Goal: Answer question/provide support: Share knowledge or assist other users

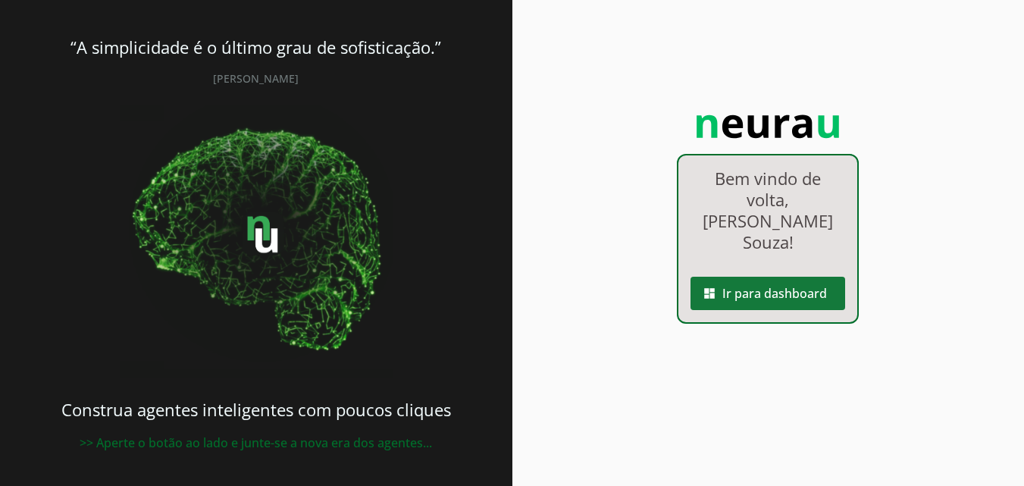
click at [798, 275] on span at bounding box center [768, 293] width 155 height 36
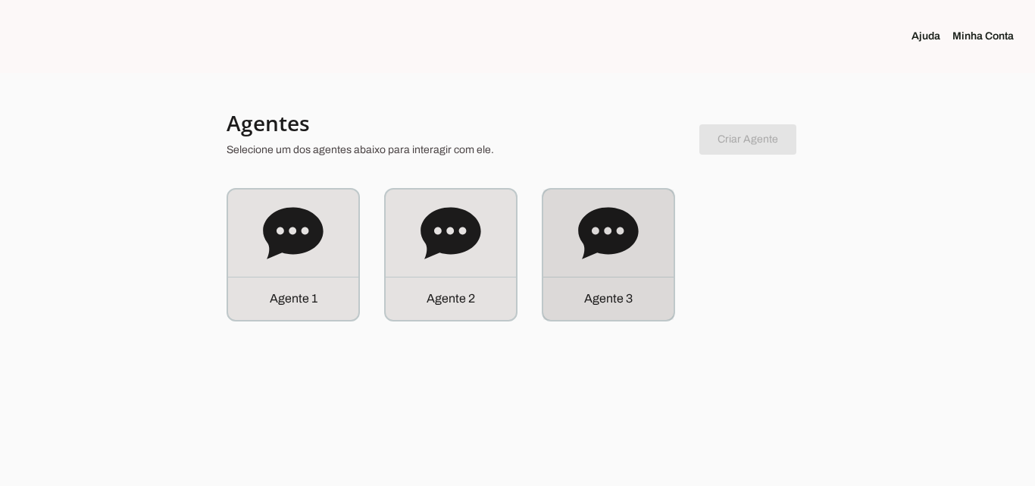
click at [643, 257] on div "Agente 3" at bounding box center [608, 254] width 130 height 130
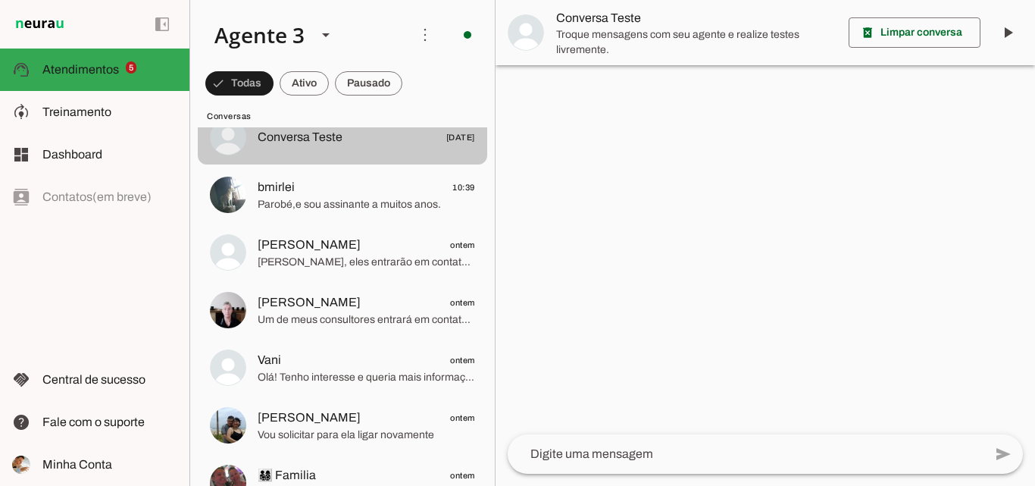
scroll to position [379, 0]
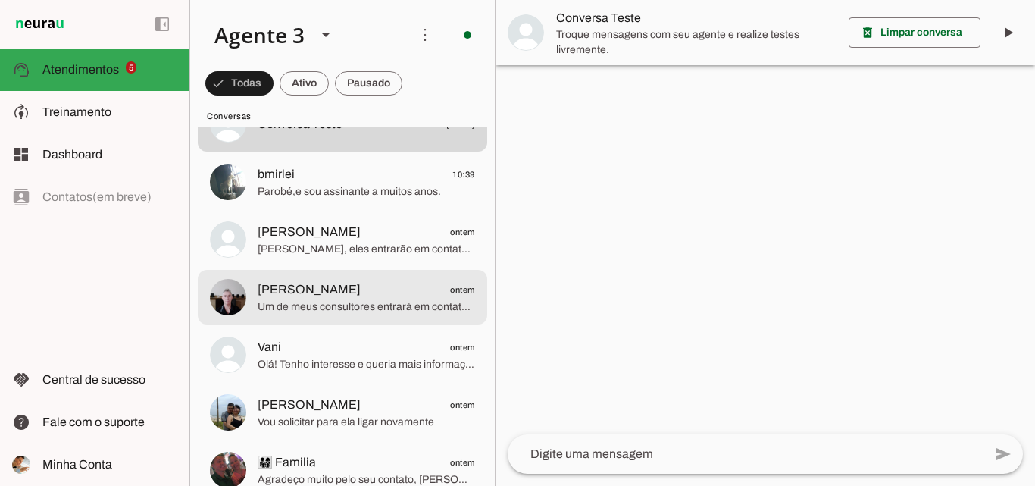
click at [434, 294] on span "[PERSON_NAME] ontem" at bounding box center [367, 289] width 218 height 19
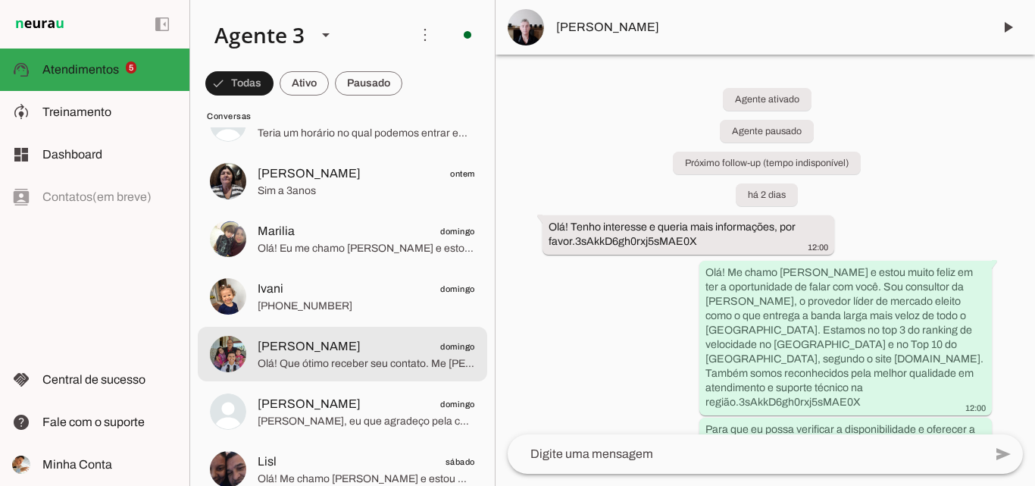
scroll to position [1213, 0]
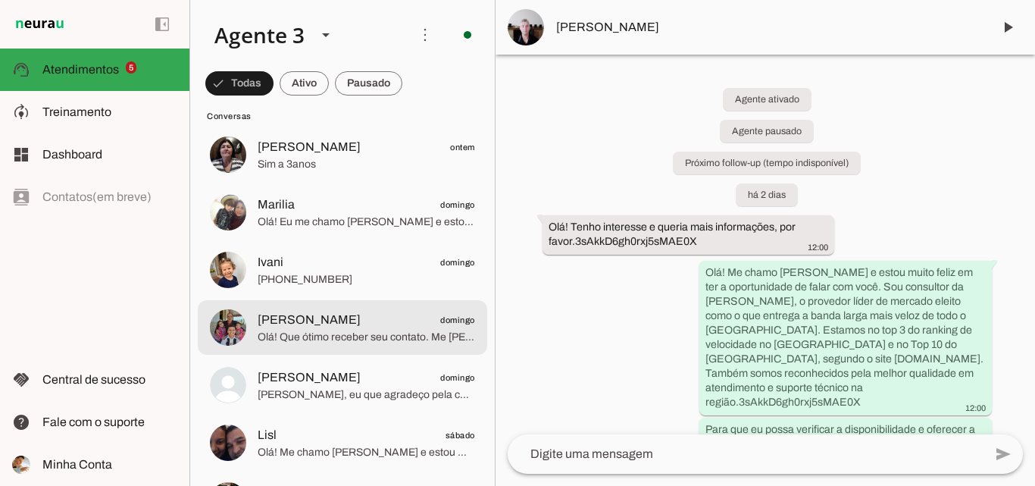
click at [340, 339] on span "Olá! Que ótimo receber seu contato. Me [PERSON_NAME] e estou muito feliz em pod…" at bounding box center [367, 337] width 218 height 15
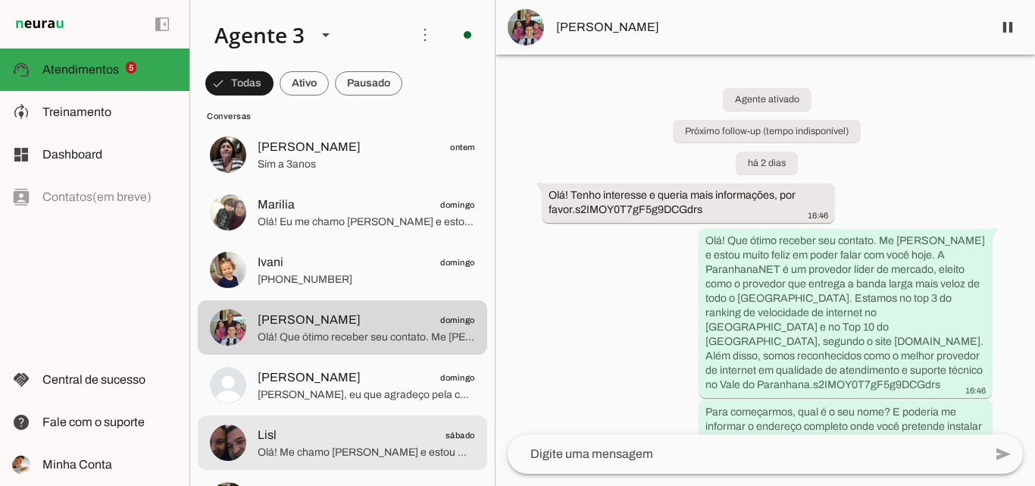
click at [329, 384] on span "[PERSON_NAME]" at bounding box center [309, 377] width 103 height 18
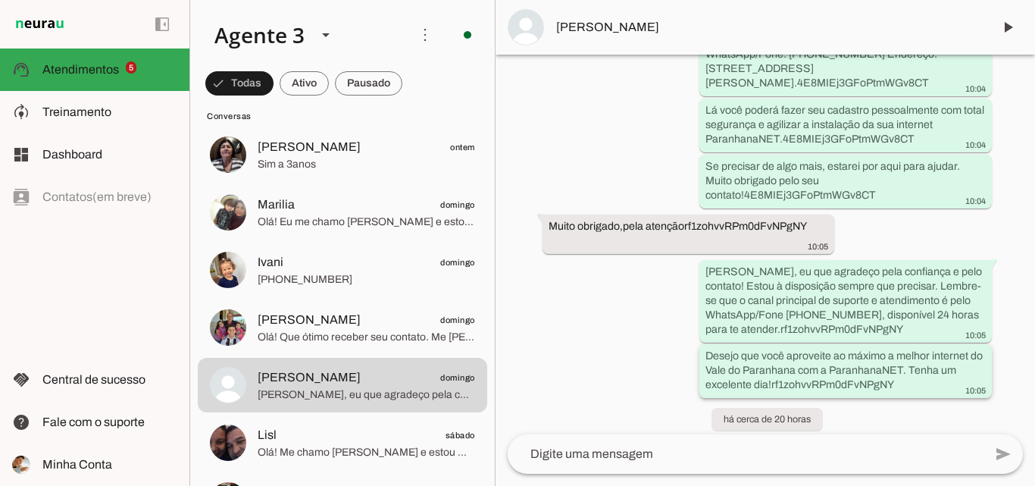
scroll to position [5875, 0]
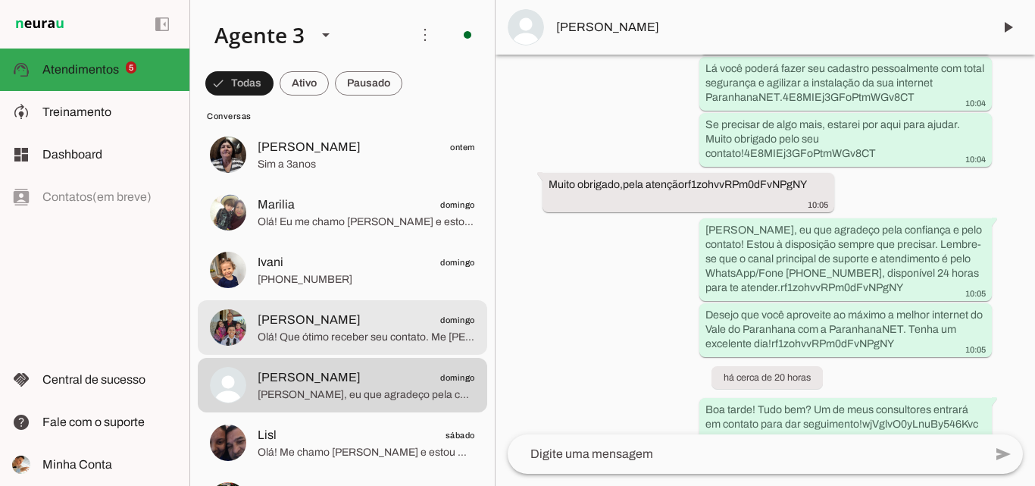
click at [428, 322] on span "[PERSON_NAME] domingo" at bounding box center [367, 320] width 218 height 19
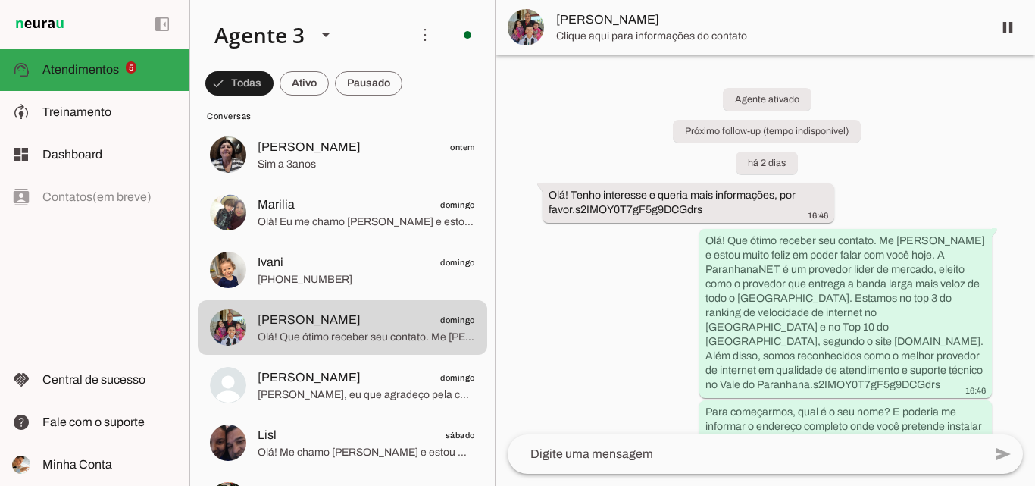
click at [565, 21] on span "[PERSON_NAME]" at bounding box center [768, 20] width 424 height 18
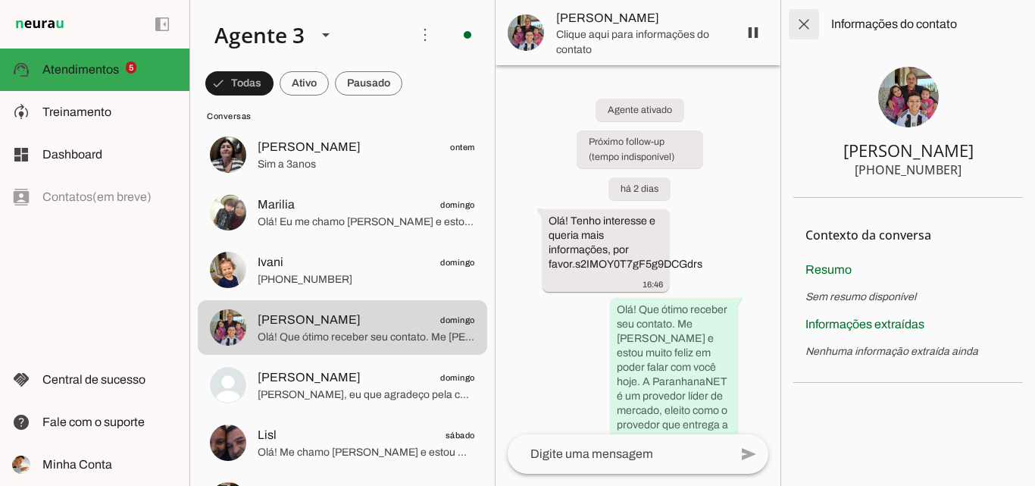
click at [810, 18] on span at bounding box center [804, 24] width 36 height 36
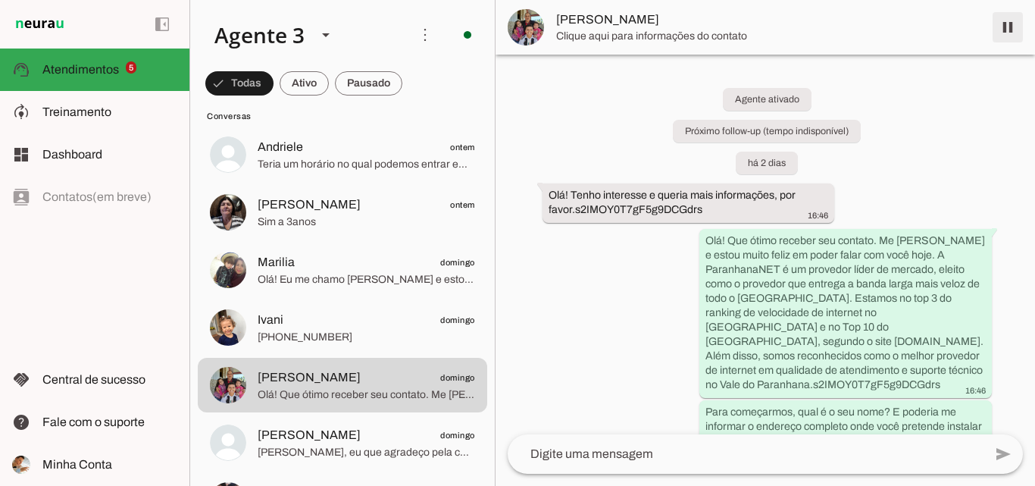
click at [1013, 29] on span at bounding box center [1008, 27] width 36 height 36
click at [628, 15] on span "[PERSON_NAME]" at bounding box center [768, 20] width 424 height 18
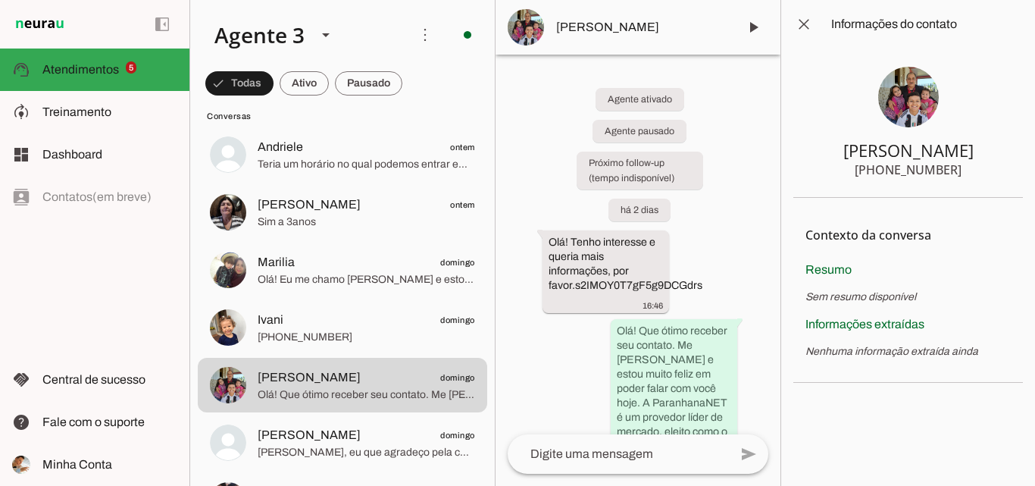
drag, startPoint x: 889, startPoint y: 155, endPoint x: 937, endPoint y: 161, distance: 48.1
click at [951, 165] on section "[PERSON_NAME] [PHONE_NUMBER]" at bounding box center [909, 123] width 230 height 149
drag, startPoint x: 863, startPoint y: 149, endPoint x: 983, endPoint y: 167, distance: 121.8
click at [983, 167] on section "[PERSON_NAME] [PHONE_NUMBER]" at bounding box center [909, 123] width 230 height 149
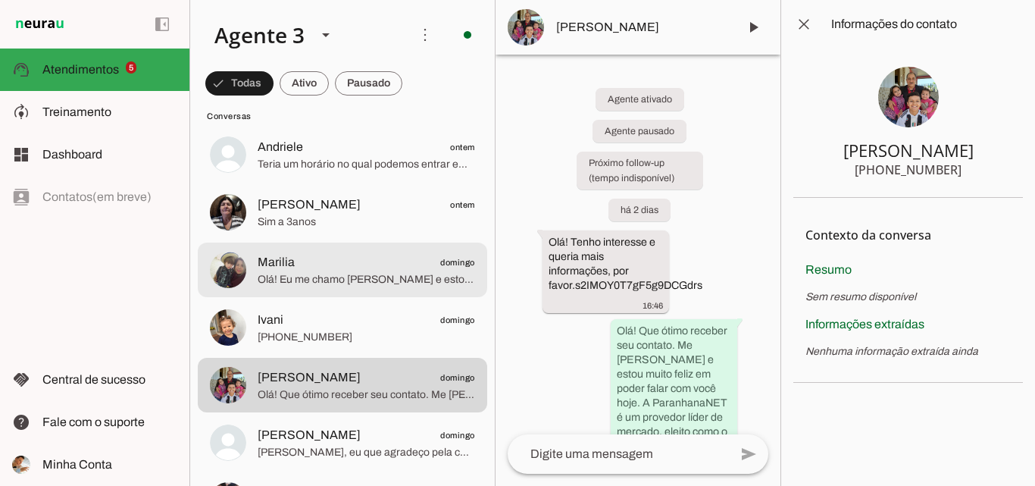
click at [397, 253] on span "Marilia domingo" at bounding box center [367, 262] width 218 height 19
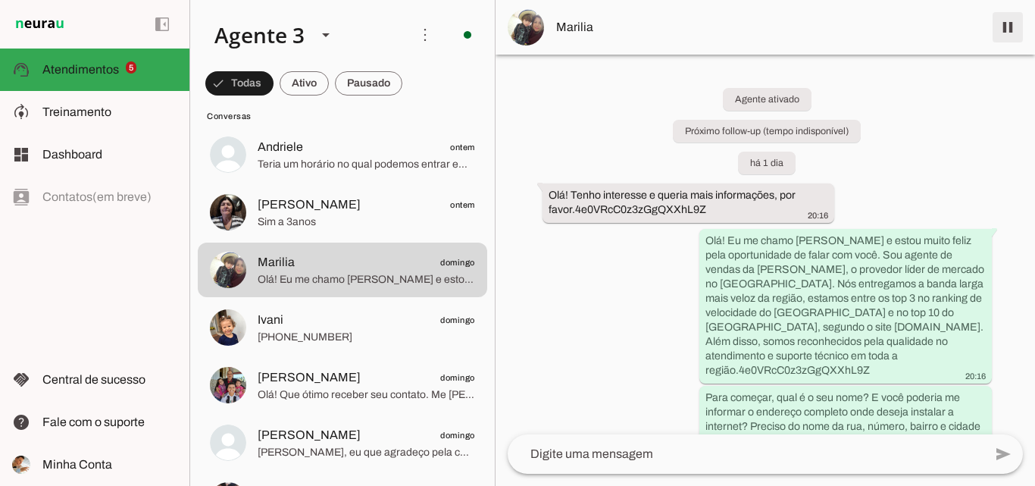
click at [1010, 26] on span at bounding box center [1008, 27] width 36 height 36
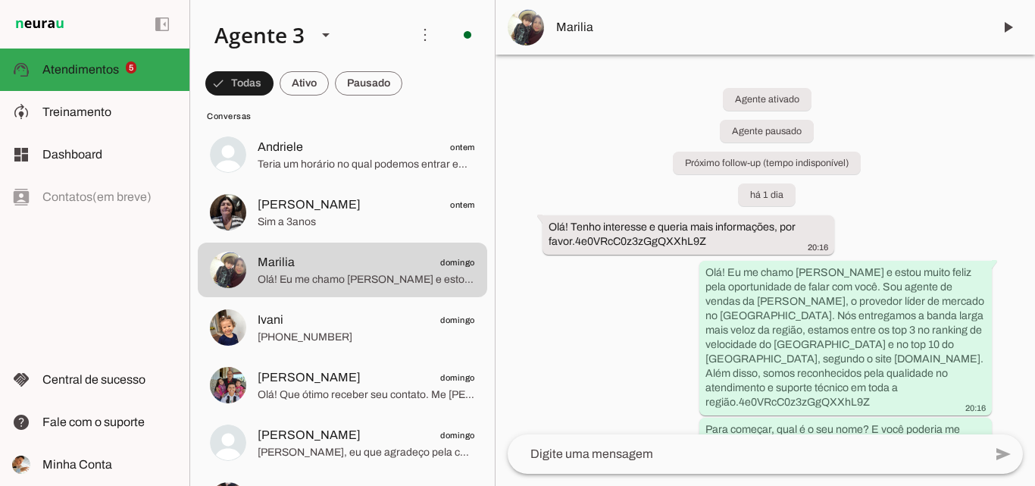
click at [770, 14] on md-item "Marilia" at bounding box center [766, 27] width 540 height 55
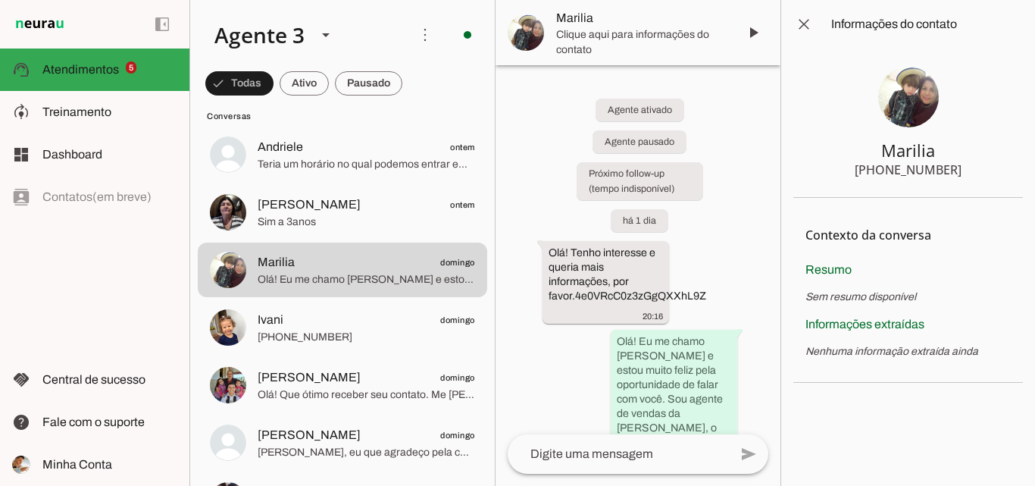
drag, startPoint x: 879, startPoint y: 148, endPoint x: 976, endPoint y: 170, distance: 98.7
click at [976, 170] on section "Marilia [PHONE_NUMBER]" at bounding box center [909, 123] width 230 height 149
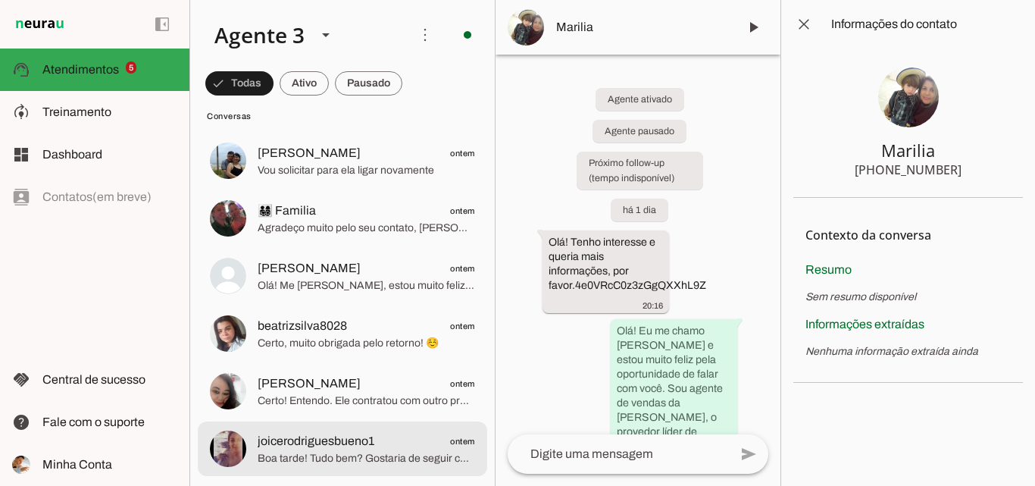
scroll to position [682, 0]
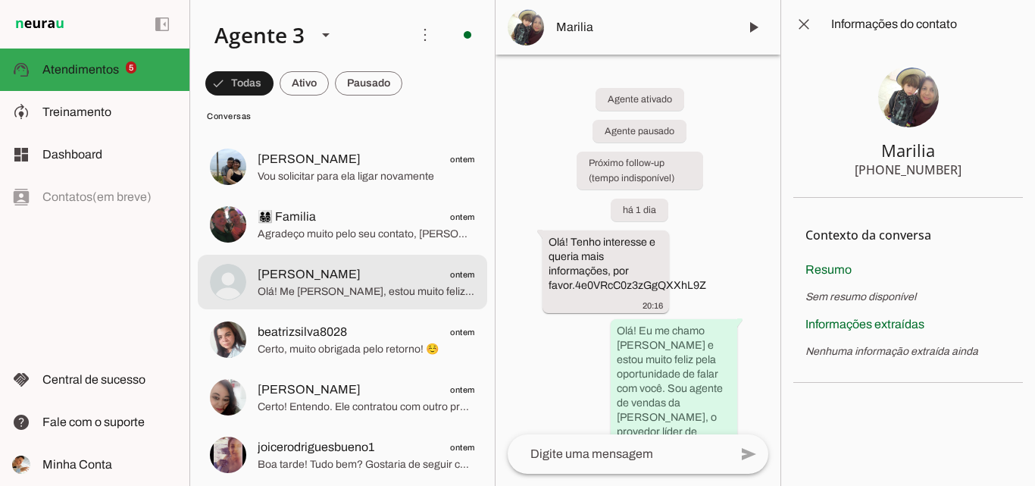
click at [403, 284] on span "Olá! Me [PERSON_NAME], estou muito feliz em ter a oportunidade de falar com voc…" at bounding box center [367, 291] width 218 height 15
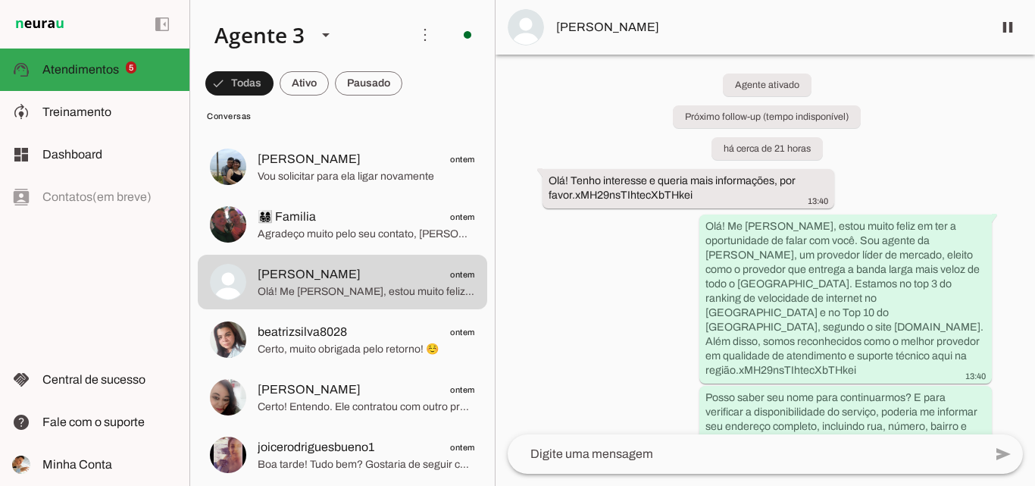
scroll to position [29, 0]
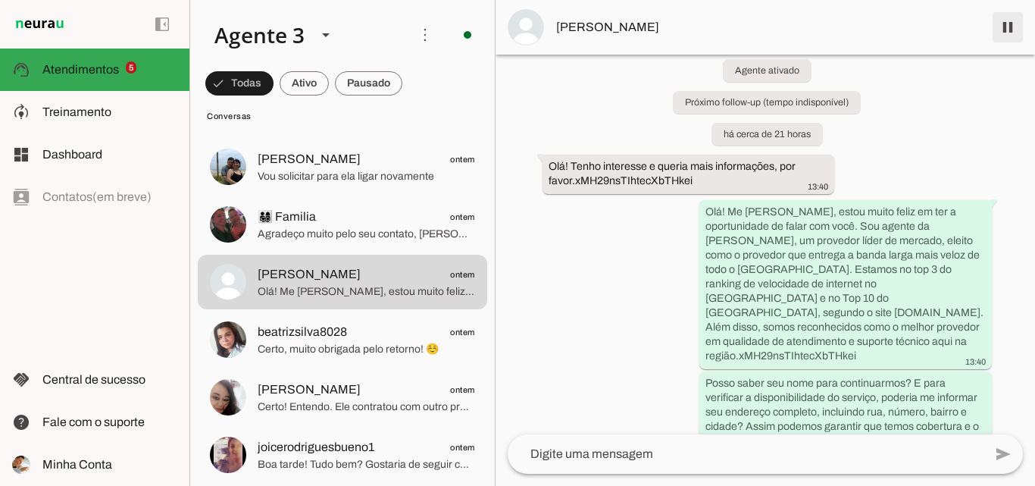
click at [1003, 23] on span at bounding box center [1008, 27] width 36 height 36
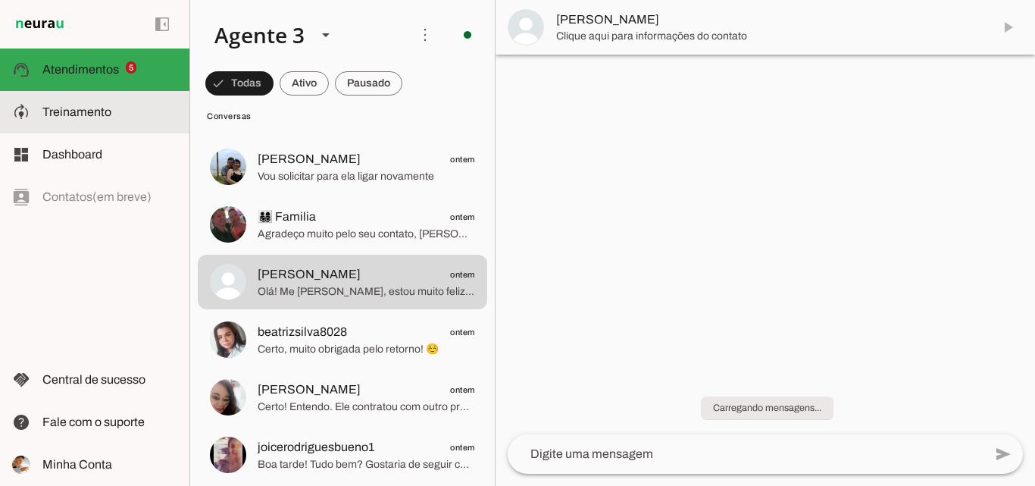
scroll to position [0, 0]
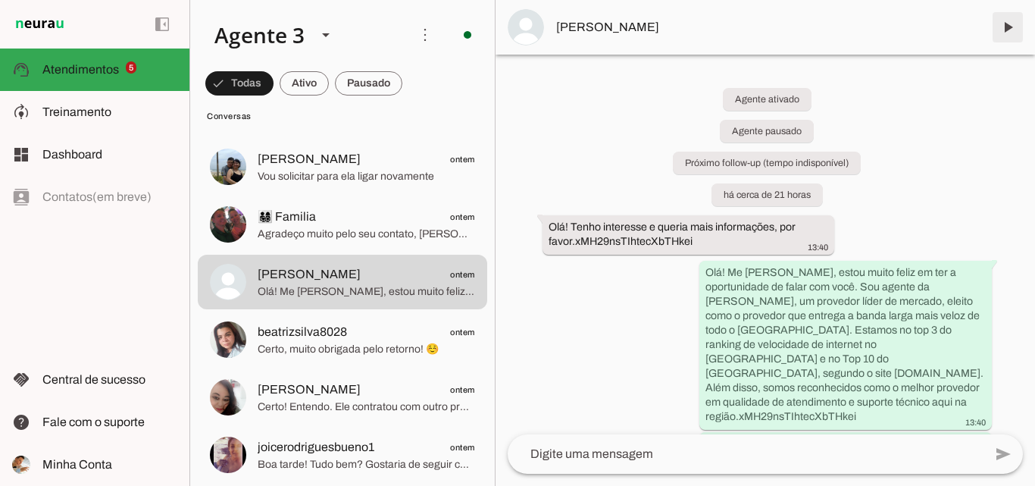
click at [1010, 26] on span at bounding box center [1008, 27] width 36 height 36
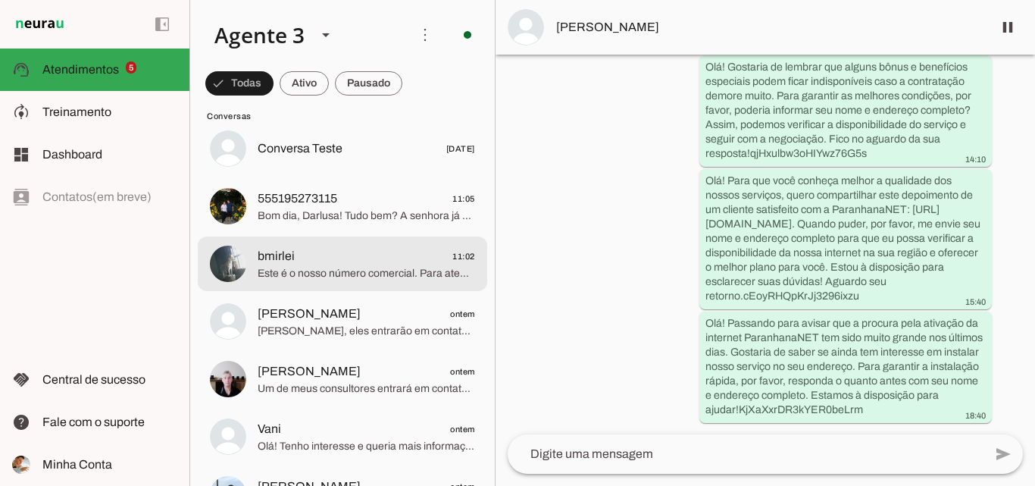
scroll to position [379, 0]
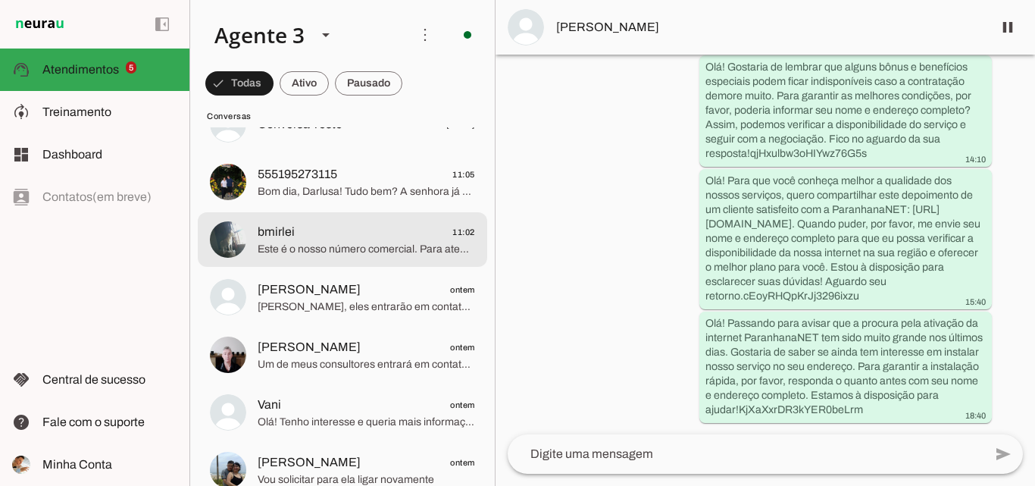
click at [408, 237] on span "bmirlei 11:02" at bounding box center [367, 232] width 218 height 19
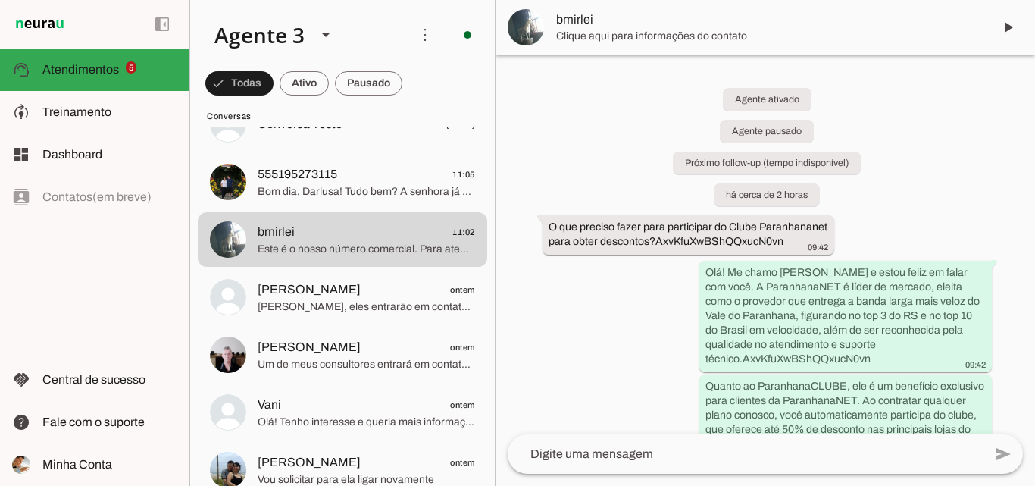
click at [628, 22] on span "bmirlei" at bounding box center [768, 20] width 424 height 18
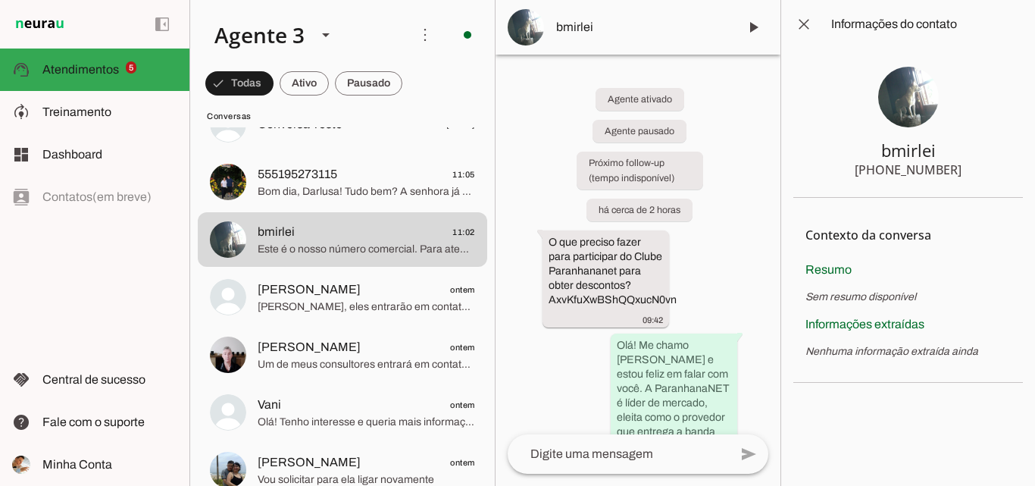
drag, startPoint x: 879, startPoint y: 154, endPoint x: 954, endPoint y: 156, distance: 75.8
click at [954, 156] on section "bmirlei [PHONE_NUMBER]" at bounding box center [909, 123] width 230 height 149
click at [903, 172] on div "[PHONE_NUMBER]" at bounding box center [908, 170] width 107 height 18
drag, startPoint x: 888, startPoint y: 173, endPoint x: 972, endPoint y: 171, distance: 83.4
click at [972, 171] on section "bmirlei [PHONE_NUMBER]" at bounding box center [909, 123] width 230 height 149
